Goal: Transaction & Acquisition: Book appointment/travel/reservation

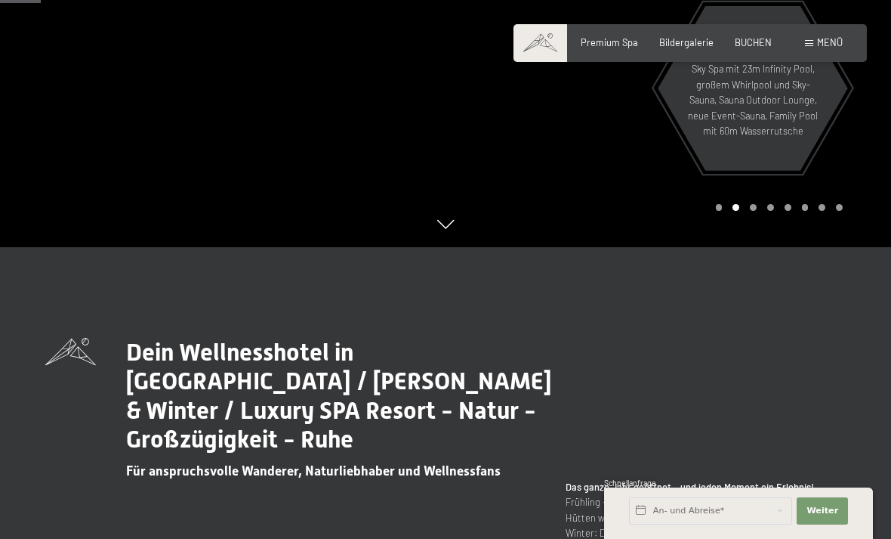
scroll to position [320, 0]
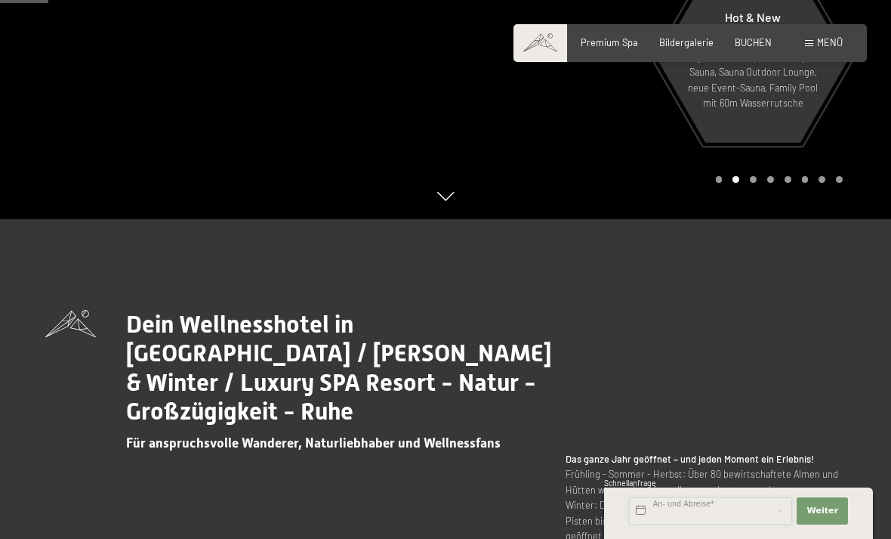
click at [700, 524] on input "text" at bounding box center [710, 510] width 163 height 27
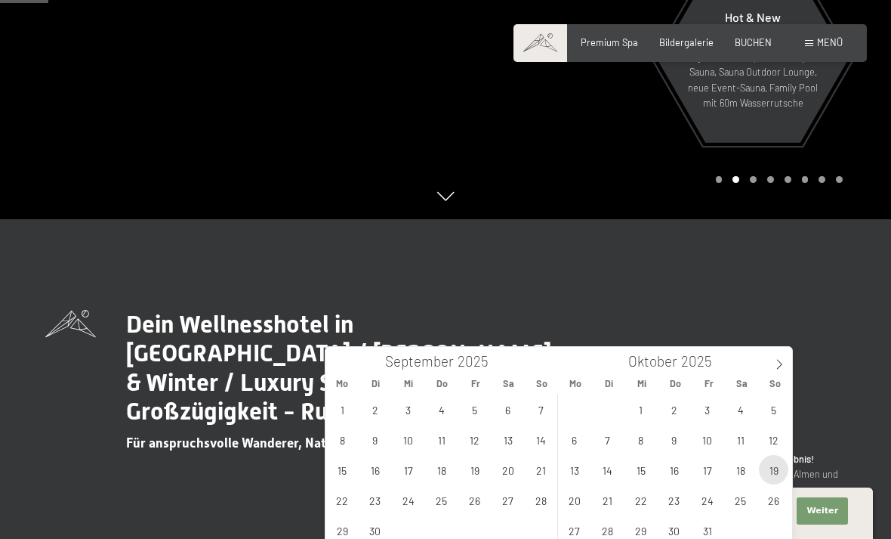
click at [766, 478] on span "19" at bounding box center [773, 469] width 29 height 29
click at [671, 504] on span "23" at bounding box center [673, 499] width 29 height 29
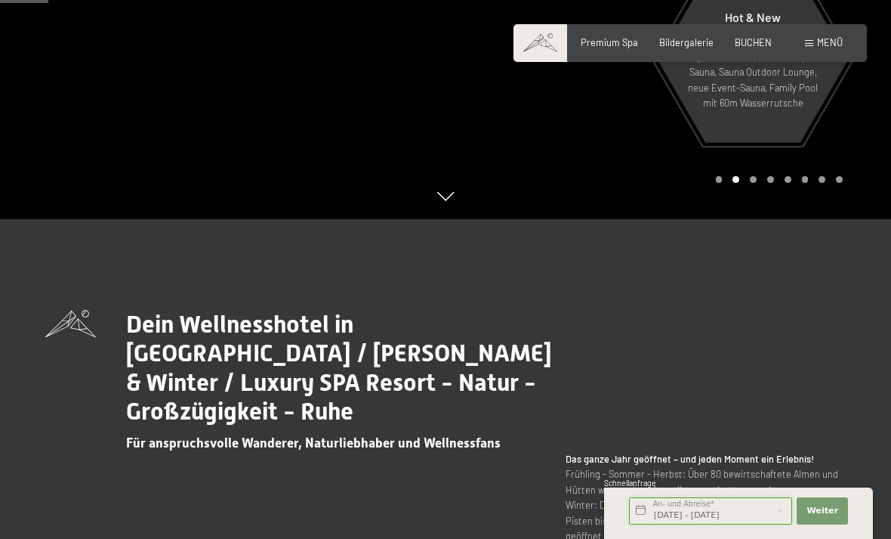
click at [668, 524] on input "[DATE] - [DATE]" at bounding box center [710, 510] width 163 height 27
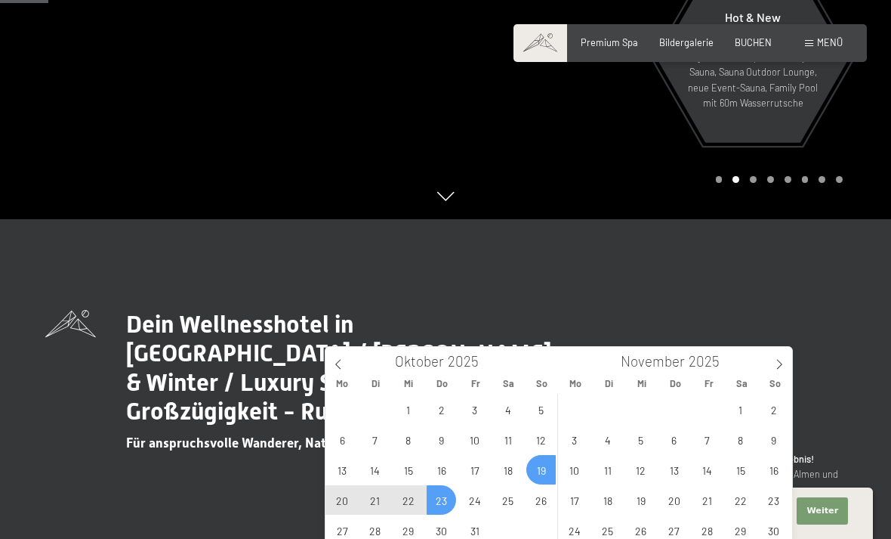
click at [338, 366] on icon at bounding box center [337, 365] width 5 height 10
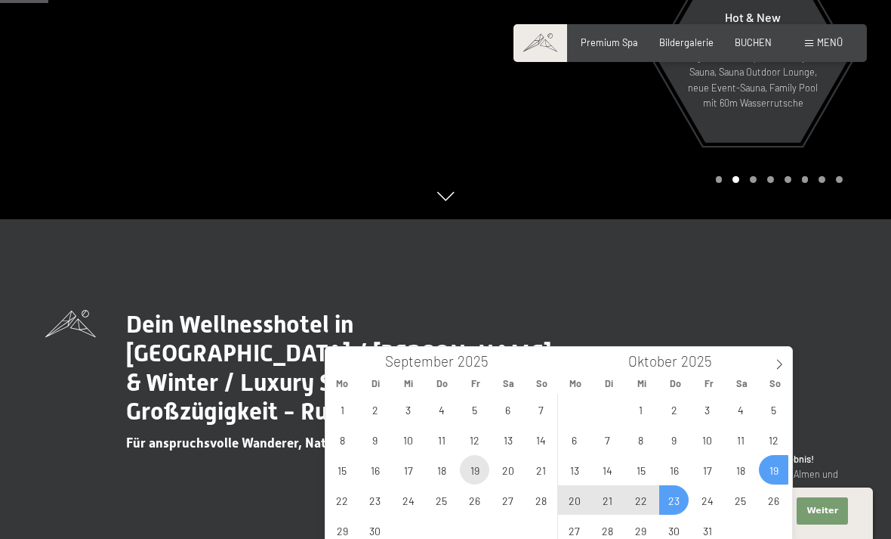
click at [471, 474] on span "19" at bounding box center [474, 469] width 29 height 29
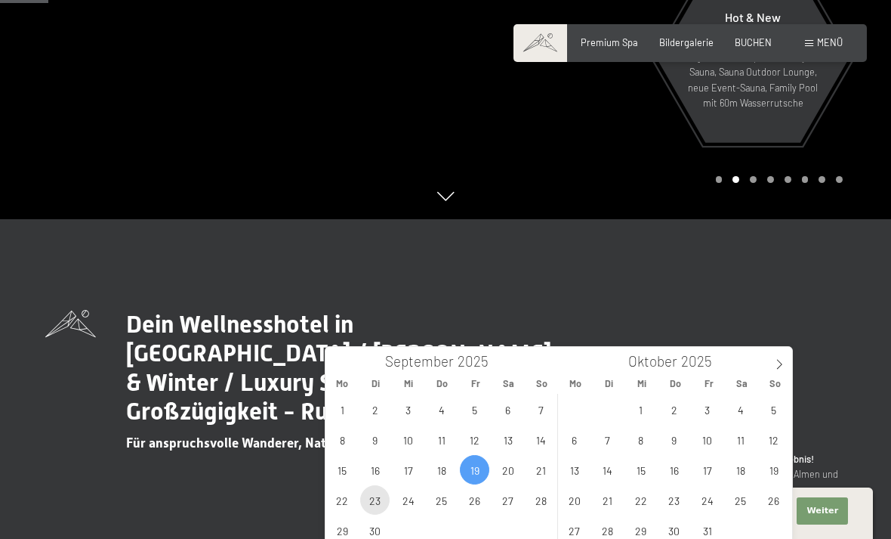
click at [375, 505] on span "23" at bounding box center [374, 499] width 29 height 29
type input "[DATE] - [DATE]"
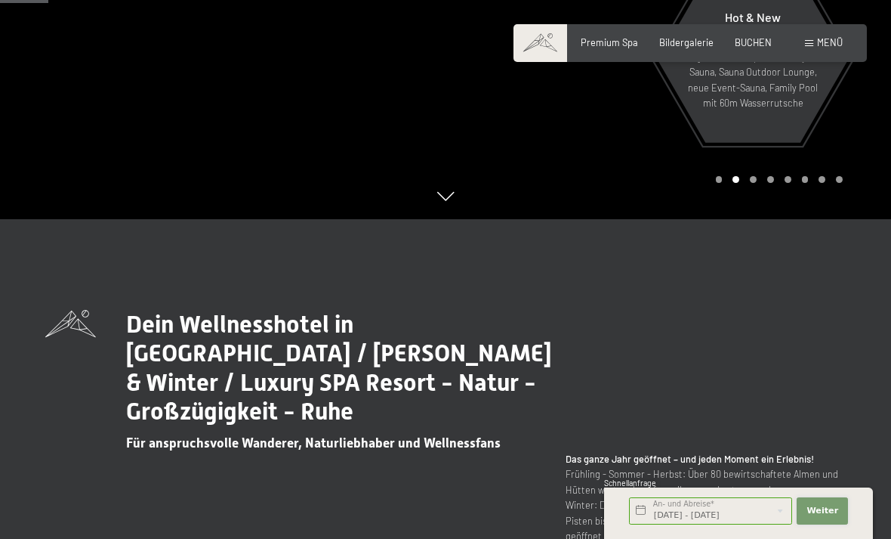
click at [823, 517] on span "Weiter" at bounding box center [823, 511] width 32 height 12
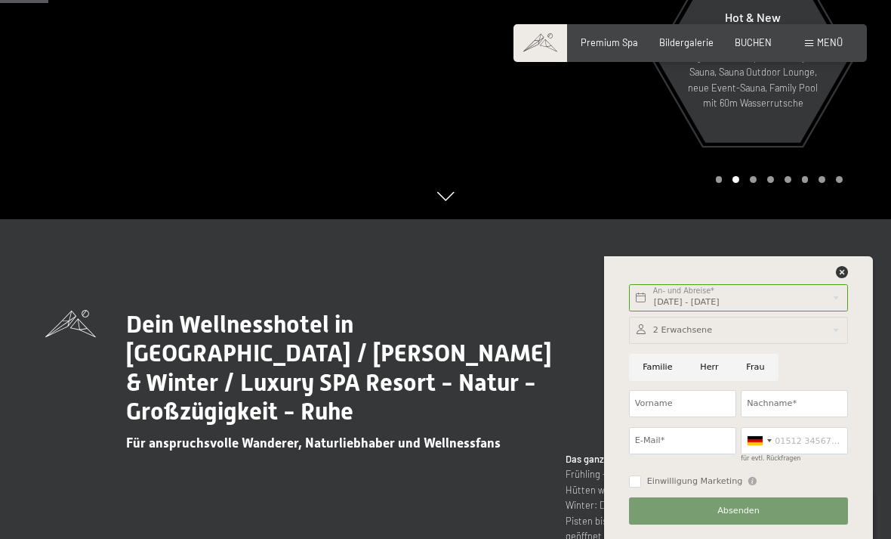
click at [770, 344] on div at bounding box center [738, 330] width 219 height 27
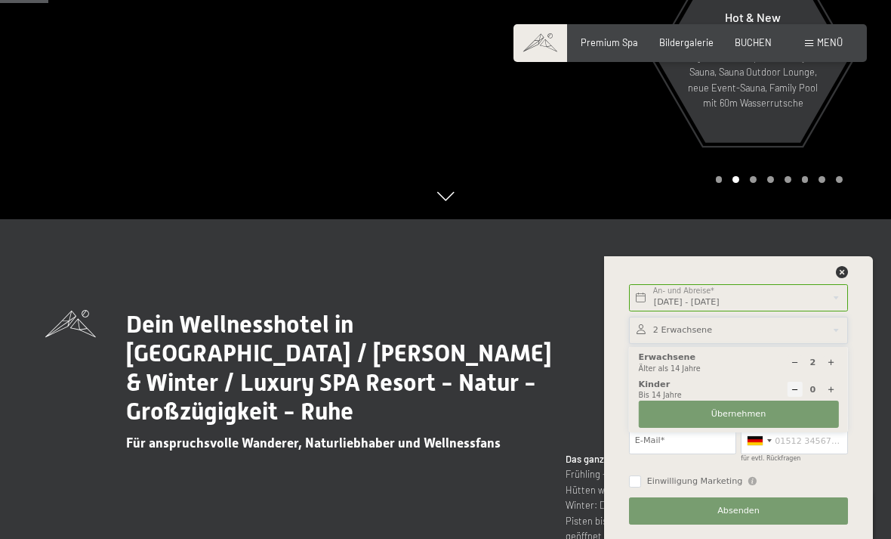
click at [831, 370] on div at bounding box center [830, 362] width 15 height 15
type input "3"
click at [866, 398] on div "[DATE] - [DATE] An- und Abreise* 4 Nächte Weiter Adressfelder ausblenden 3 Erwa…" at bounding box center [738, 397] width 269 height 283
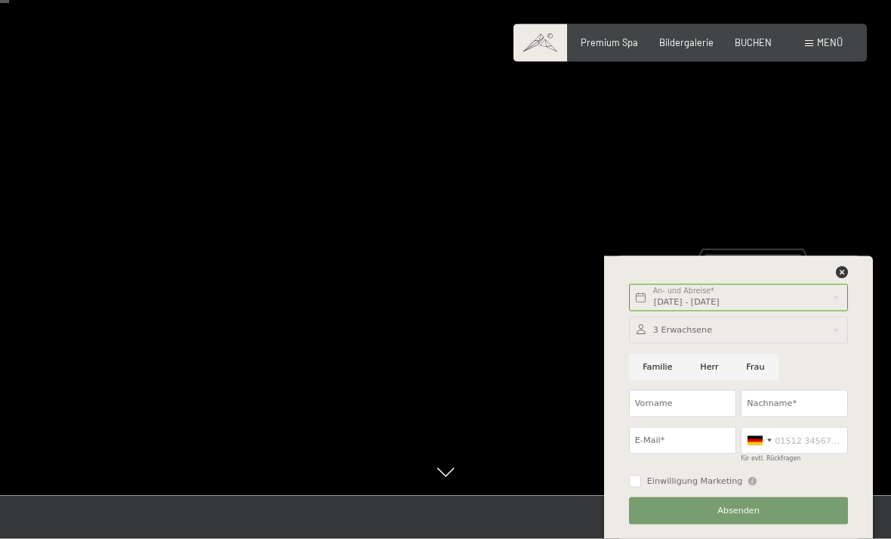
scroll to position [0, 0]
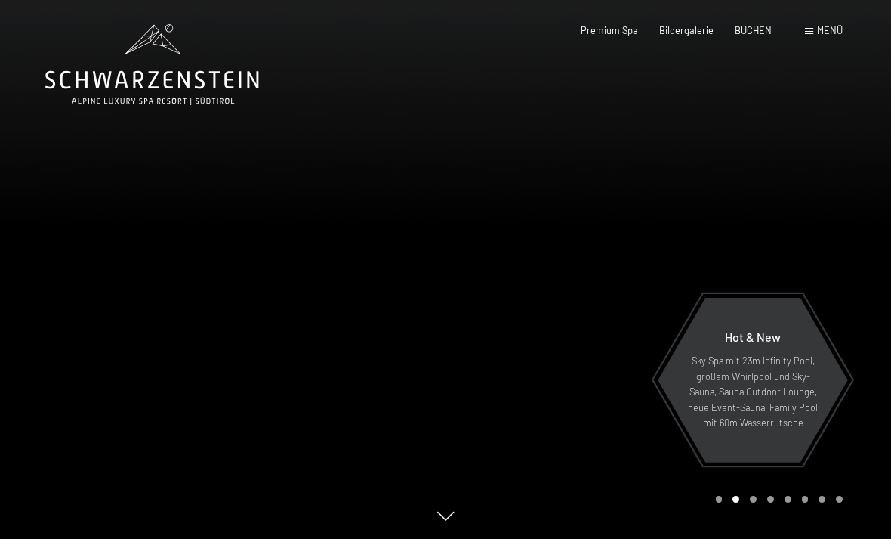
click at [763, 32] on span "BUCHEN" at bounding box center [753, 30] width 37 height 12
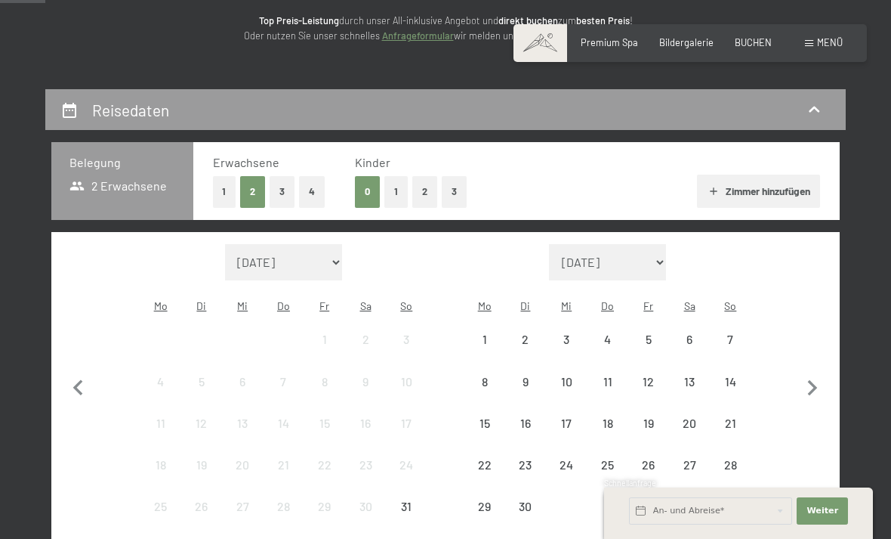
scroll to position [200, 0]
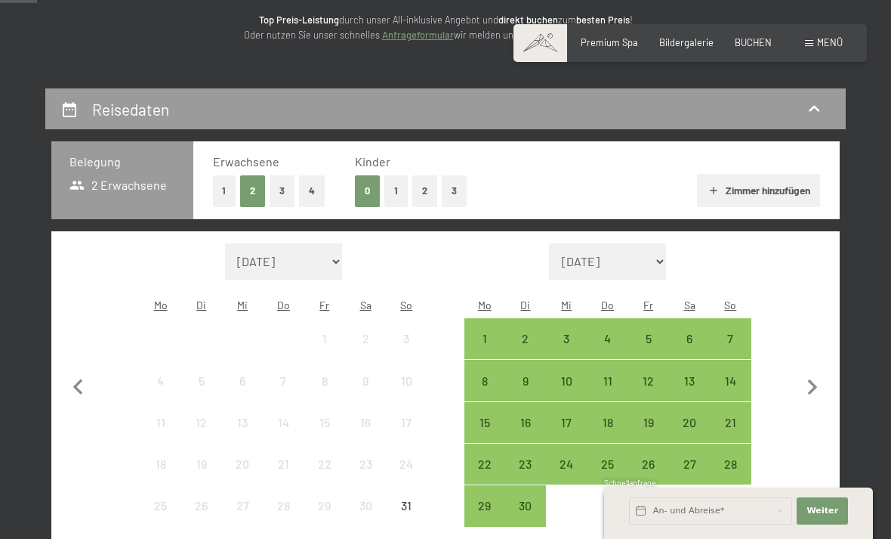
click at [285, 189] on button "3" at bounding box center [282, 190] width 25 height 31
click at [648, 416] on div "19" at bounding box center [649, 435] width 38 height 38
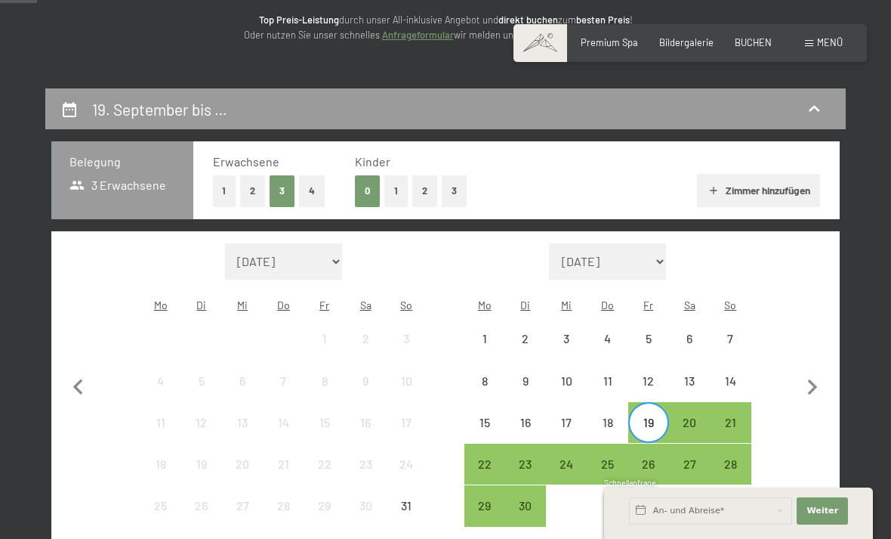
click at [527, 458] on div "23" at bounding box center [526, 477] width 38 height 38
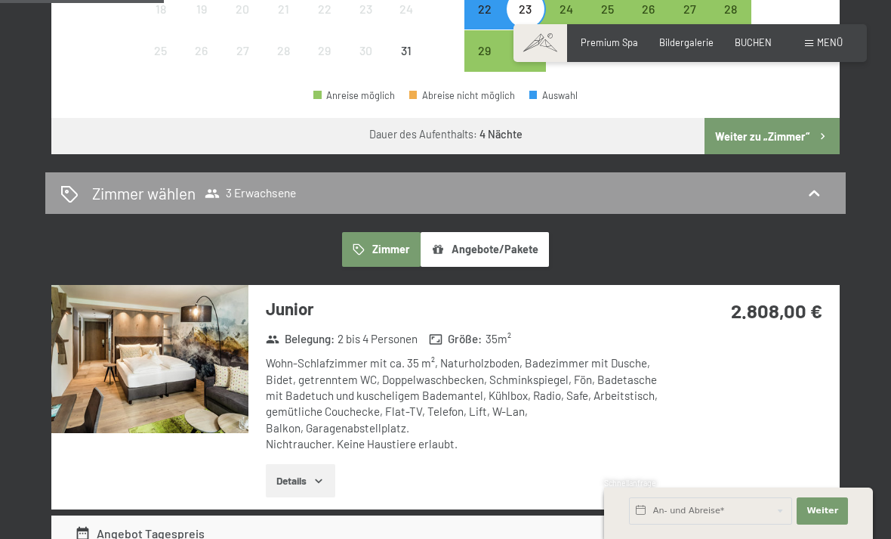
scroll to position [662, 0]
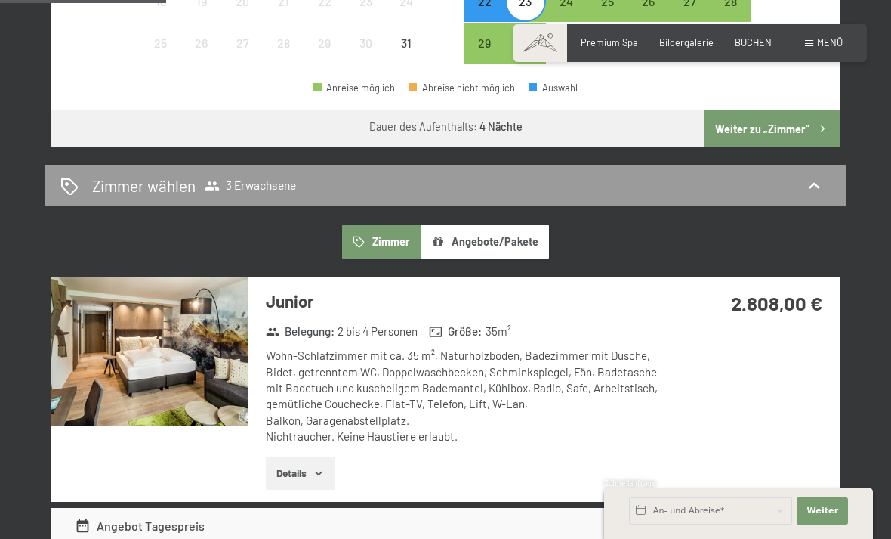
click at [770, 117] on button "Weiter zu „Zimmer“" at bounding box center [772, 128] width 135 height 36
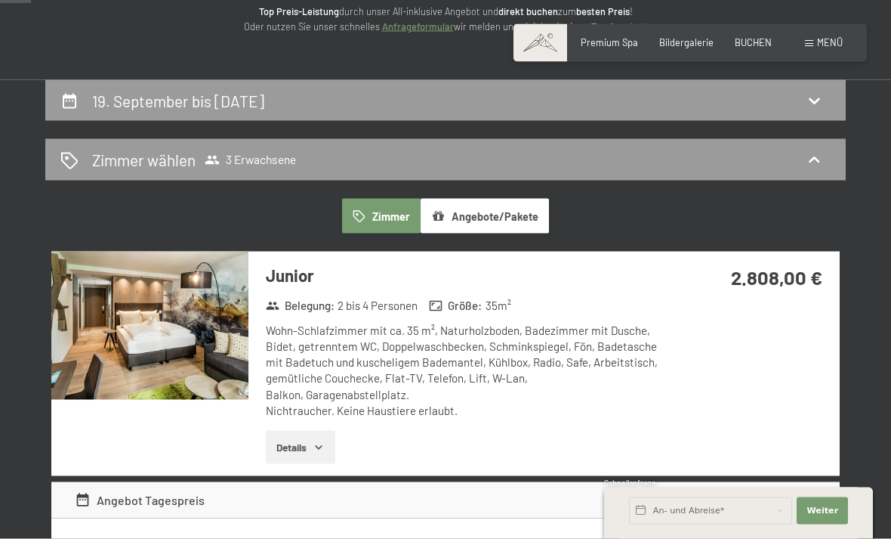
scroll to position [0, 0]
